Goal: Task Accomplishment & Management: Complete application form

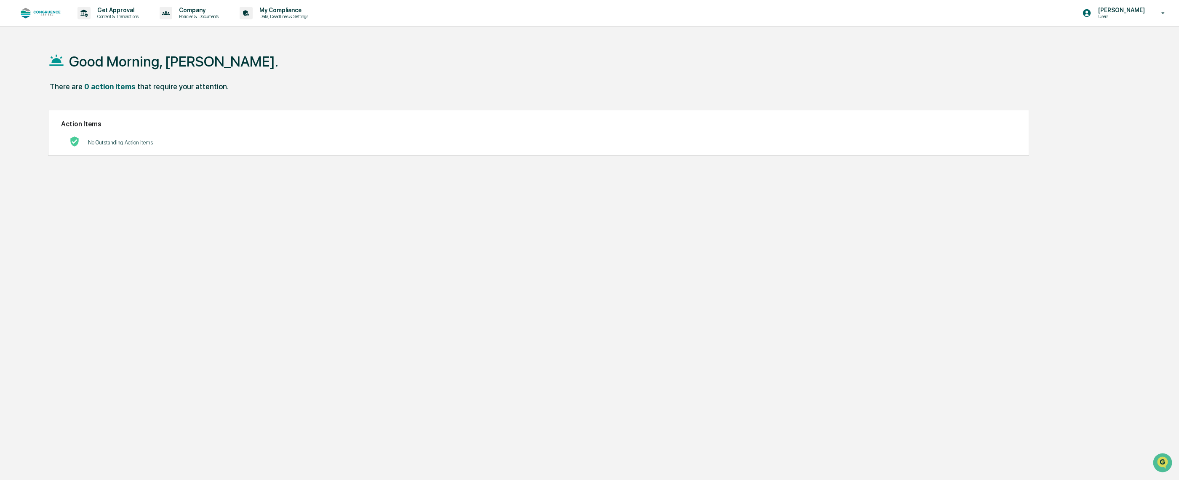
click at [38, 12] on img at bounding box center [40, 13] width 40 height 11
click at [1131, 17] on p "Users" at bounding box center [1121, 16] width 58 height 6
click at [1116, 43] on li "Switch to Admin view..." at bounding box center [1118, 43] width 118 height 16
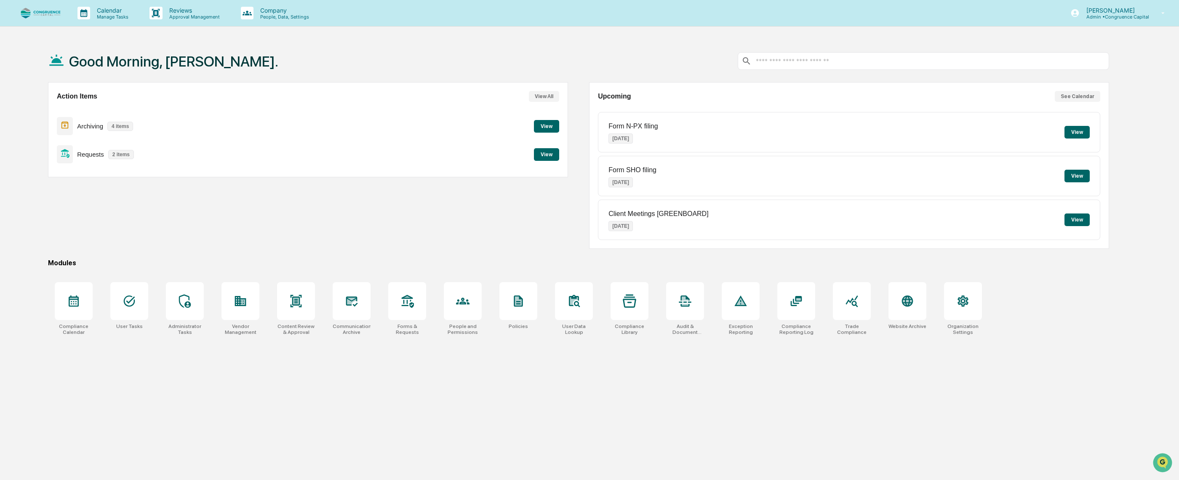
click at [550, 152] on button "View" at bounding box center [546, 154] width 25 height 13
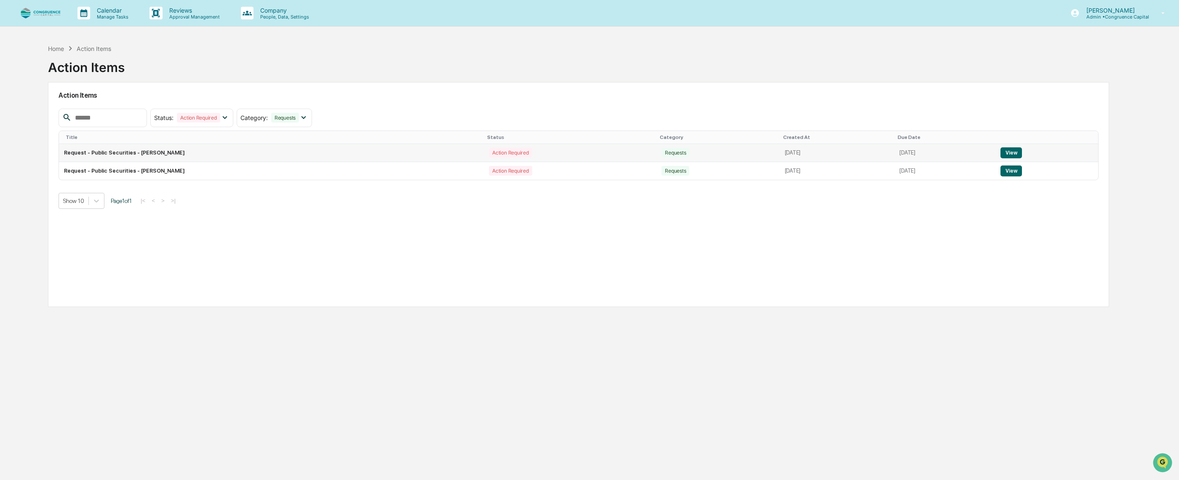
click at [548, 157] on td "Action Required" at bounding box center [570, 153] width 173 height 18
click at [1021, 156] on button "View" at bounding box center [1011, 152] width 21 height 11
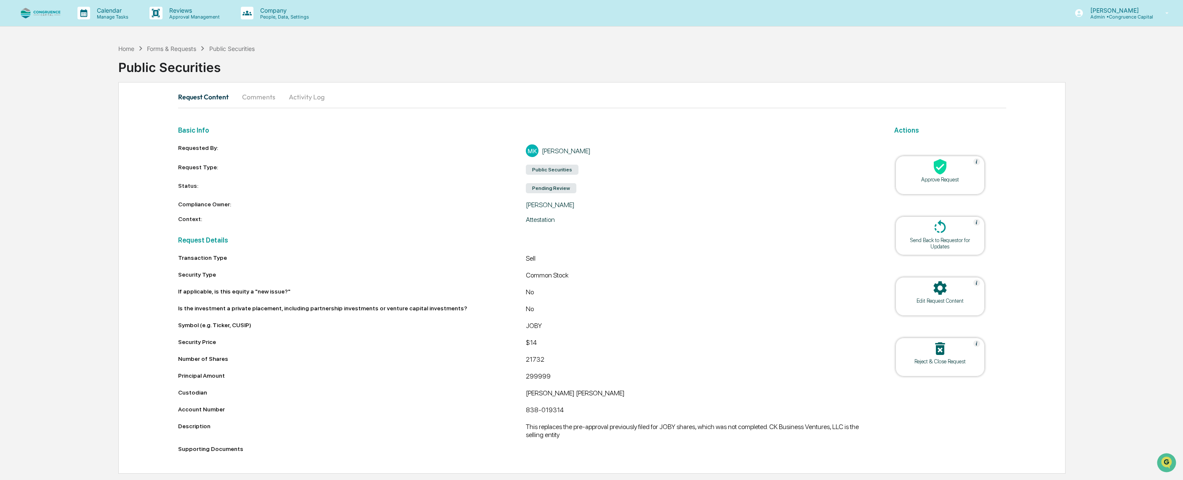
click at [939, 174] on icon at bounding box center [940, 166] width 17 height 17
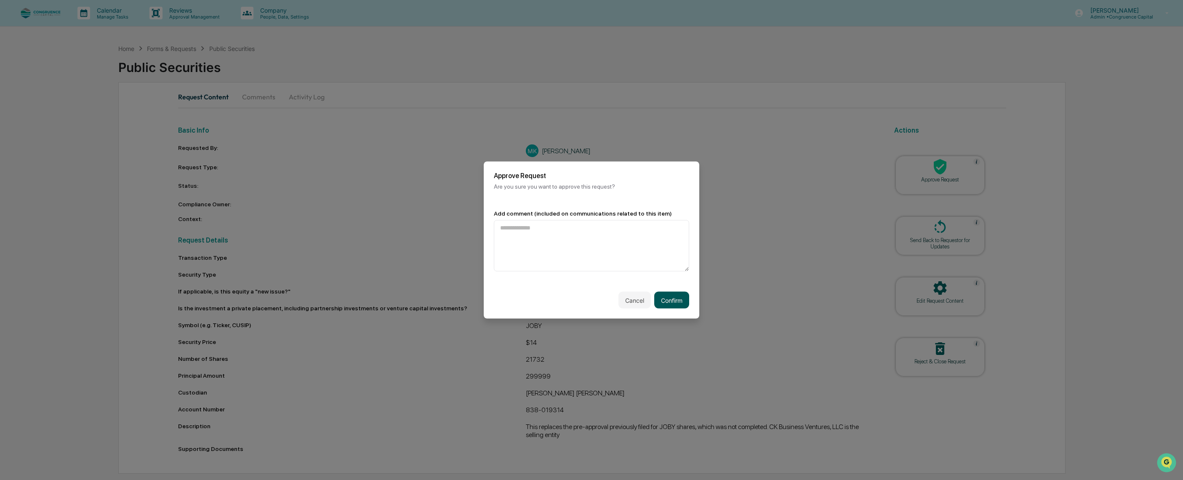
click at [675, 304] on button "Confirm" at bounding box center [671, 300] width 35 height 17
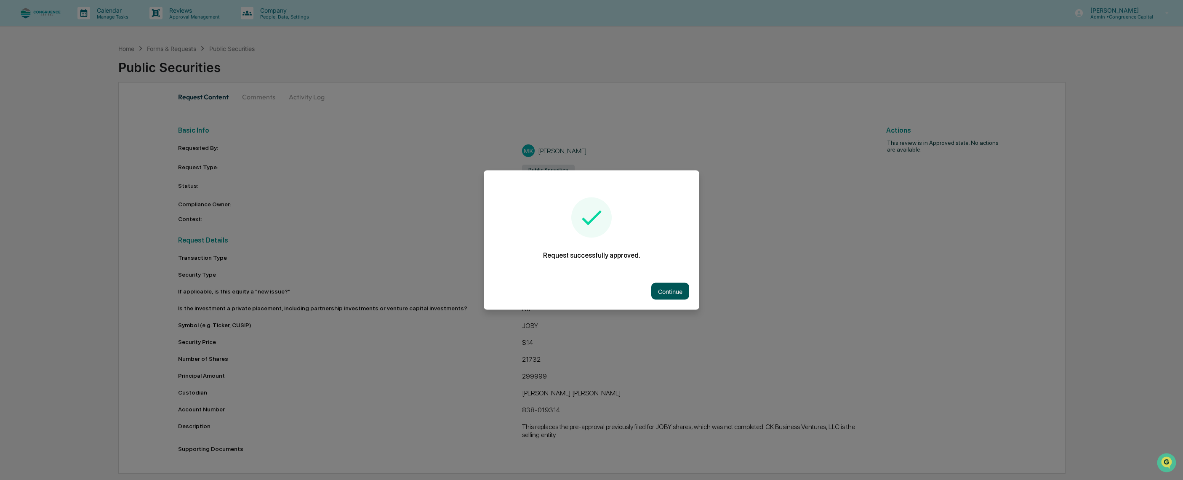
click at [671, 294] on button "Continue" at bounding box center [671, 291] width 38 height 17
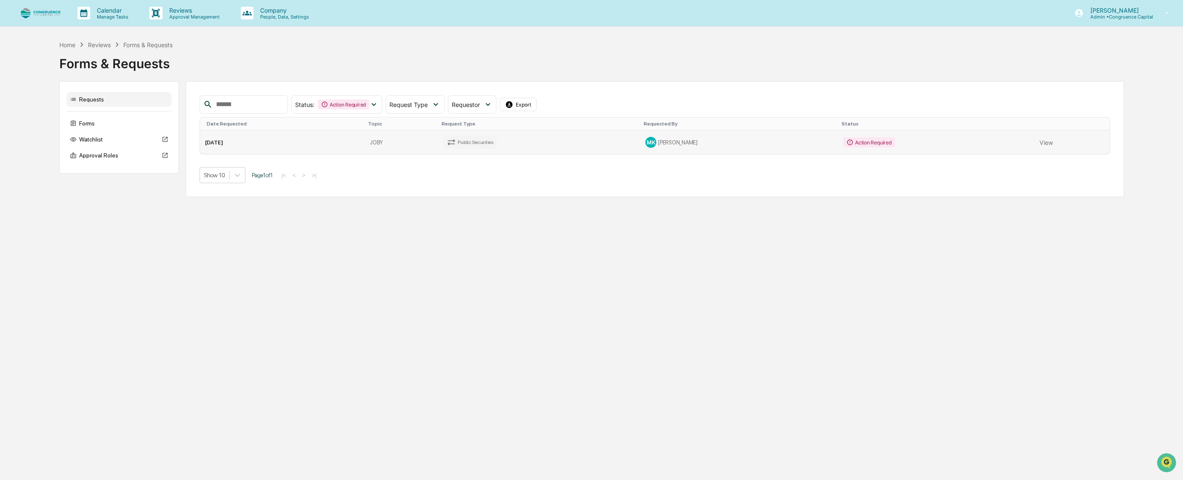
click at [648, 144] on td "MK [PERSON_NAME]" at bounding box center [740, 143] width 198 height 24
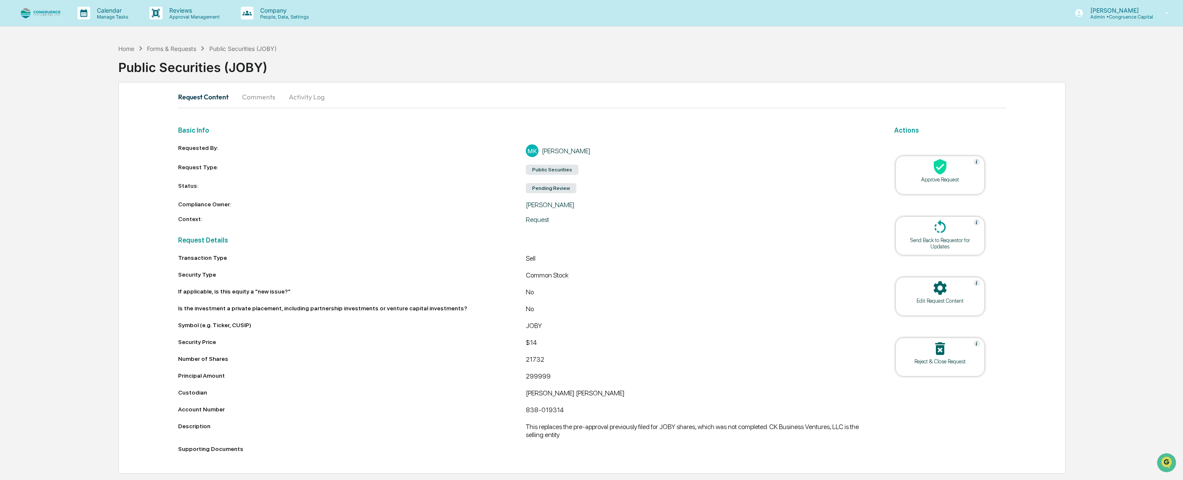
click at [938, 168] on icon at bounding box center [940, 166] width 17 height 17
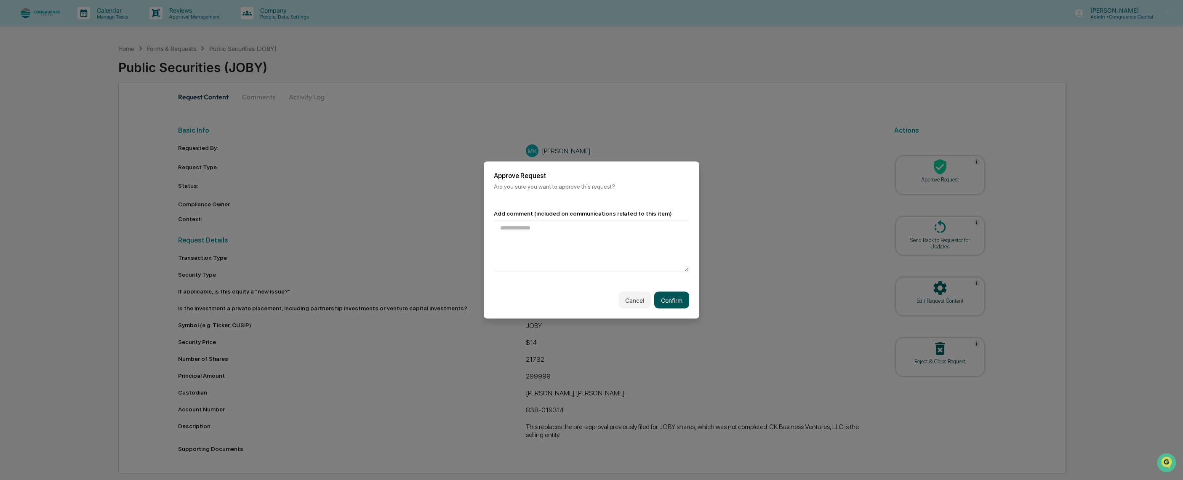
click at [673, 292] on button "Confirm" at bounding box center [671, 300] width 35 height 17
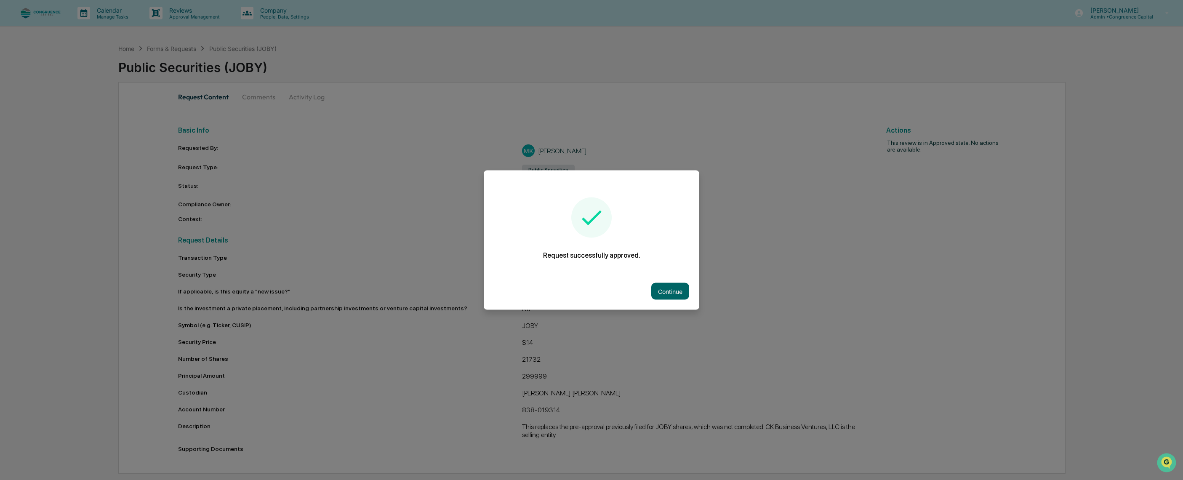
click at [673, 292] on button "Continue" at bounding box center [671, 291] width 38 height 17
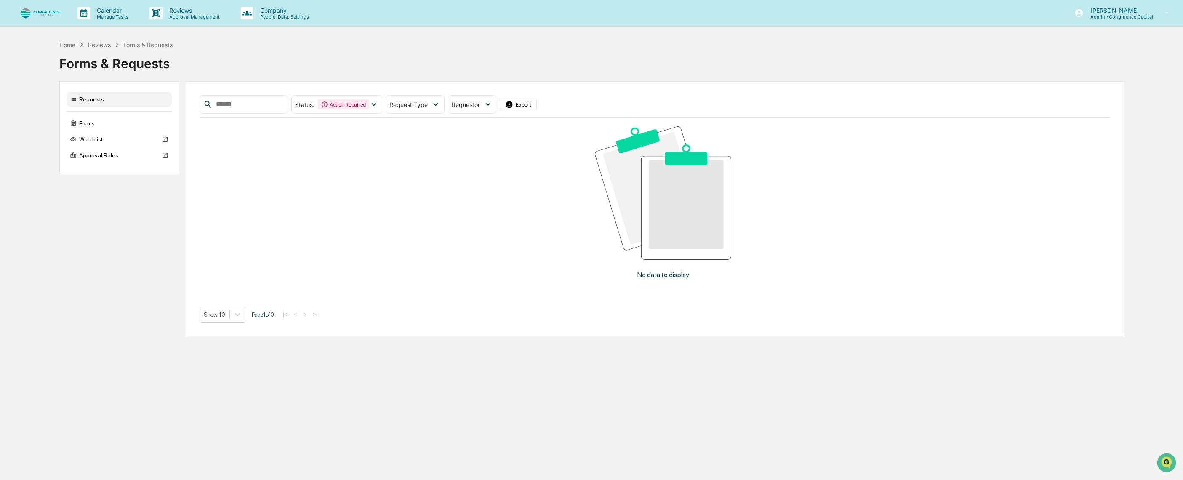
click at [1058, 162] on div "No data to display" at bounding box center [664, 206] width 928 height 176
click at [1017, 412] on div "Calendar Manage Tasks Reviews Approval Management Company People, Data, Setting…" at bounding box center [591, 240] width 1183 height 480
click at [1059, 207] on div "No data to display" at bounding box center [664, 206] width 928 height 176
click at [1087, 321] on div "Show 10 Page 1 of 0 |< < > >|" at bounding box center [655, 315] width 911 height 16
click at [1096, 365] on div "Calendar Manage Tasks Reviews Approval Management Company People, Data, Setting…" at bounding box center [591, 240] width 1183 height 480
